Goal: Complete application form

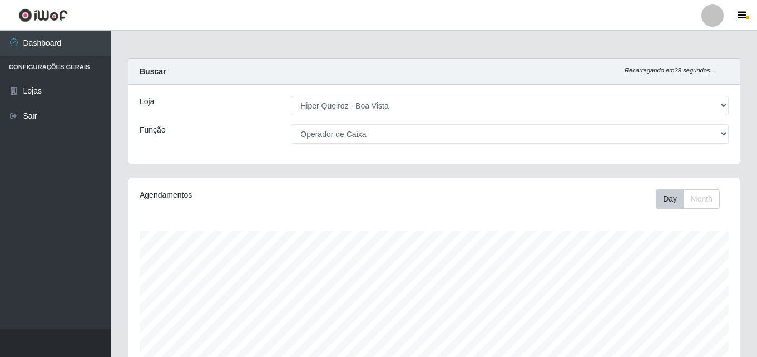
select select "514"
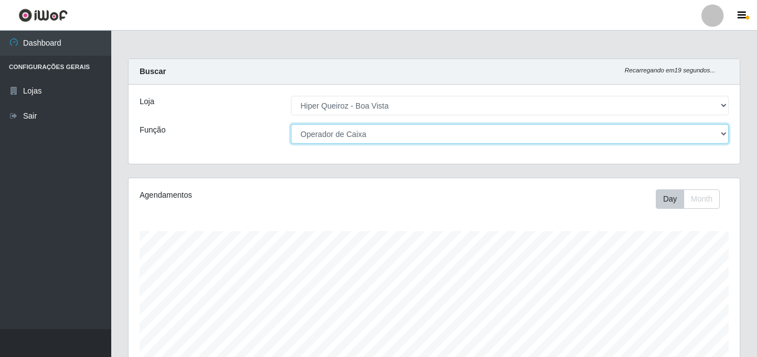
click at [363, 135] on select "[Selecione...] Embalador Embalador + Embalador ++ Operador de Caixa Operador de…" at bounding box center [510, 133] width 438 height 19
click at [291, 124] on select "[Selecione...] Embalador Embalador + Embalador ++ Operador de Caixa Operador de…" at bounding box center [510, 133] width 438 height 19
click at [414, 134] on select "[Selecione...] Embalador Embalador + Embalador ++ Operador de Caixa Operador de…" at bounding box center [510, 133] width 438 height 19
click at [291, 124] on select "[Selecione...] Embalador Embalador + Embalador ++ Operador de Caixa Operador de…" at bounding box center [510, 133] width 438 height 19
drag, startPoint x: 422, startPoint y: 134, endPoint x: 401, endPoint y: 137, distance: 20.8
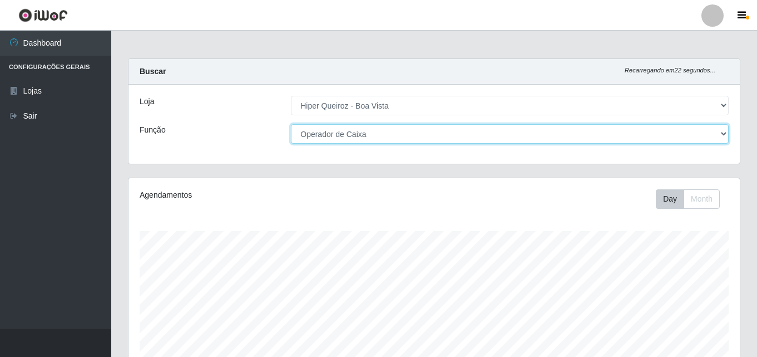
click at [422, 134] on select "[Selecione...] Embalador Embalador + Embalador ++ Operador de Caixa Operador de…" at bounding box center [510, 133] width 438 height 19
click at [291, 124] on select "[Selecione...] Embalador Embalador + Embalador ++ Operador de Caixa Operador de…" at bounding box center [510, 133] width 438 height 19
click at [400, 131] on select "[Selecione...] Embalador Embalador + Embalador ++ Operador de Caixa Operador de…" at bounding box center [510, 133] width 438 height 19
select select "22"
click at [291, 124] on select "[Selecione...] Embalador Embalador + Embalador ++ Operador de Caixa Operador de…" at bounding box center [510, 133] width 438 height 19
